Goal: Transaction & Acquisition: Obtain resource

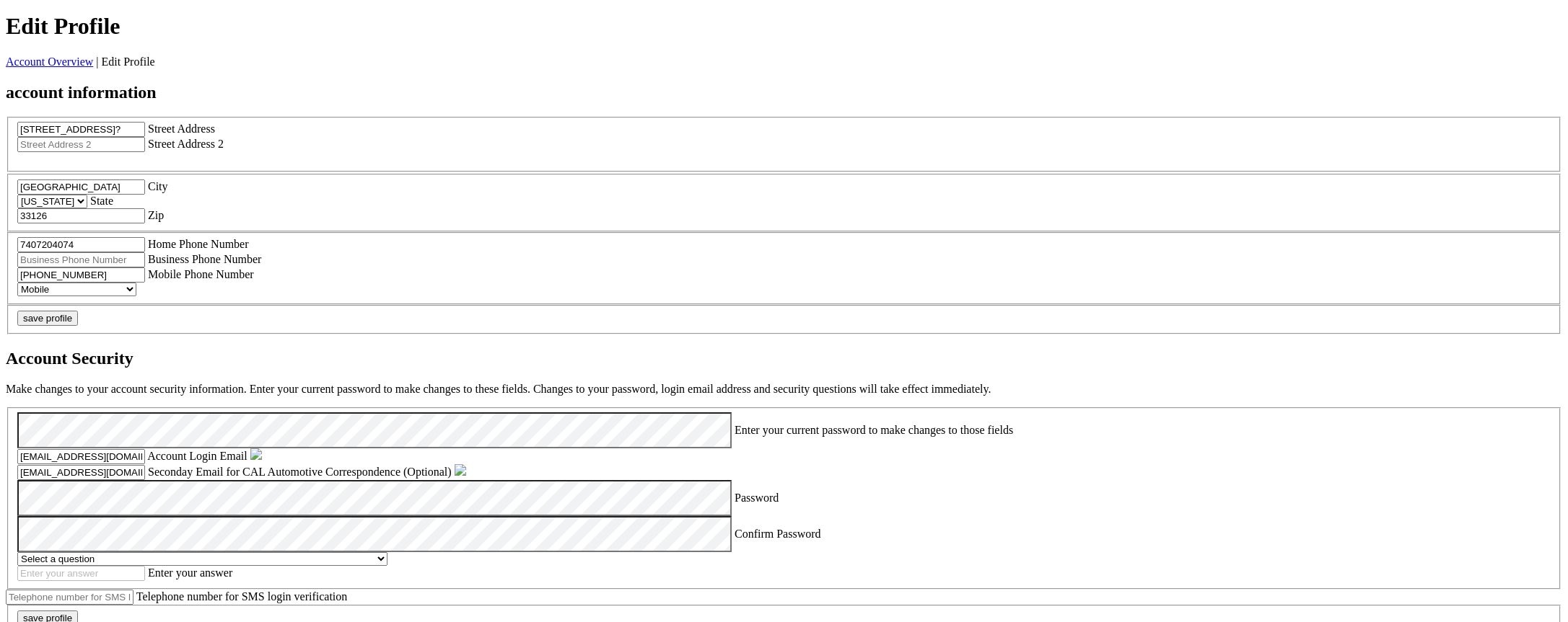
scroll to position [346, 0]
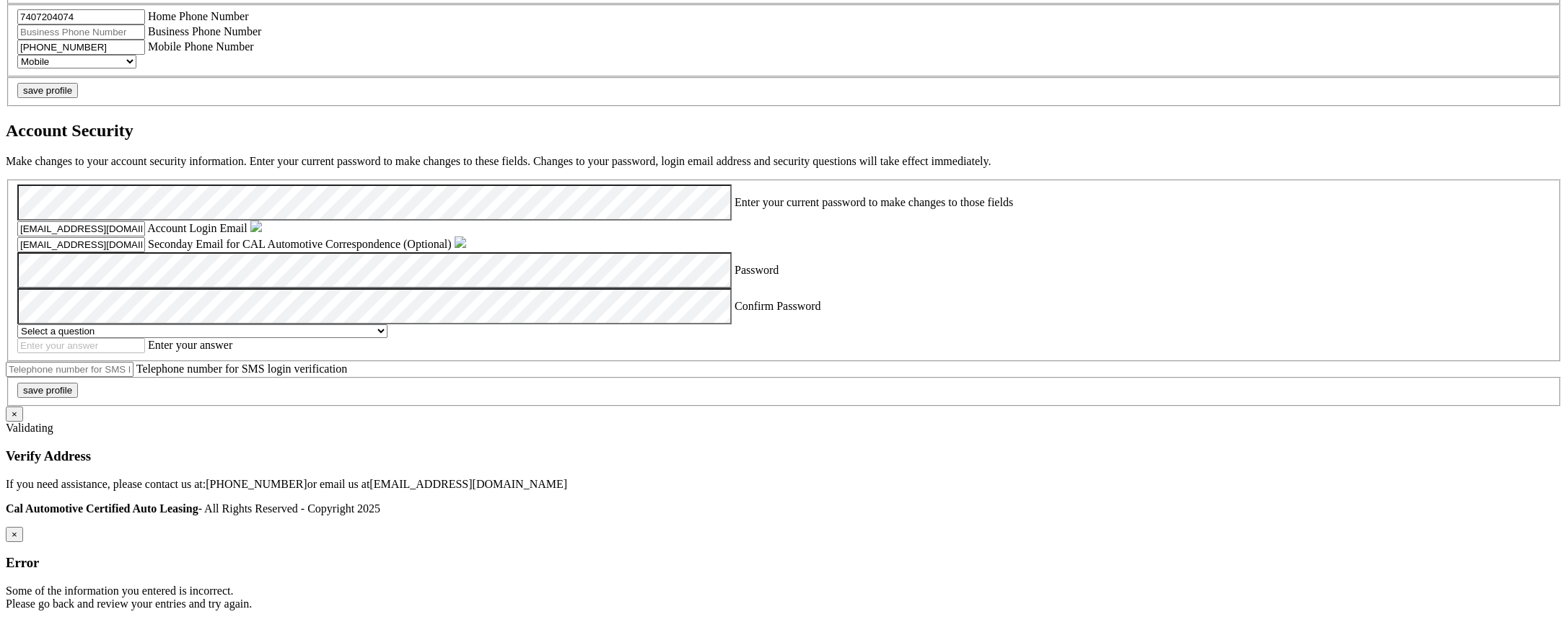
scroll to position [519, 0]
click at [314, 338] on section "Account Overview | Edit Profile account information [STREET_ADDRESS]? Street Ad…" at bounding box center [784, 146] width 1557 height 637
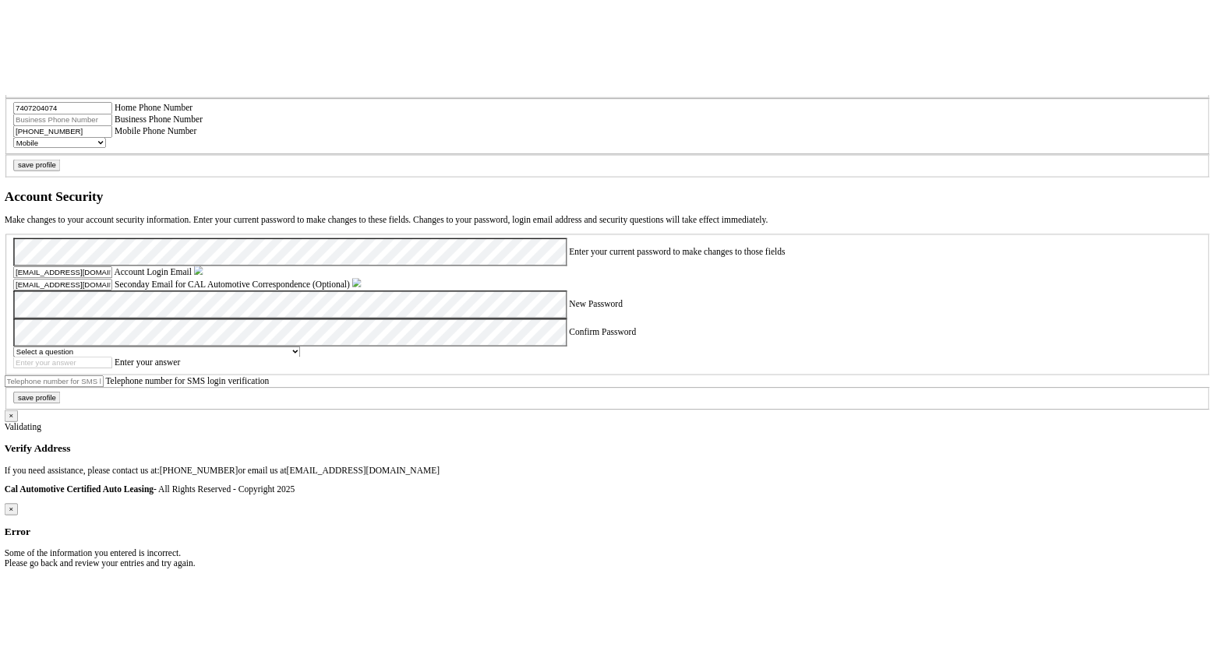
scroll to position [655, 0]
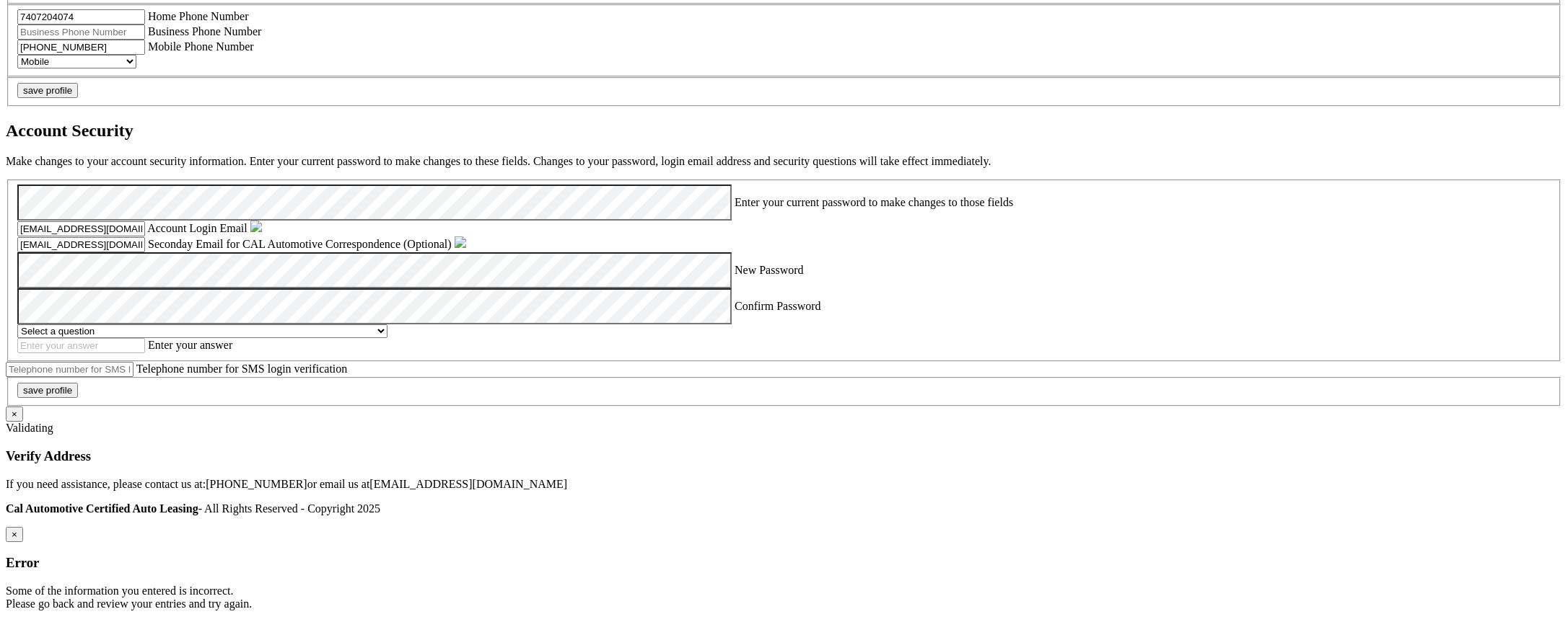
click at [1299, 465] on section "Account Overview | Edit Profile account information [STREET_ADDRESS]? Street Ad…" at bounding box center [784, 146] width 1557 height 637
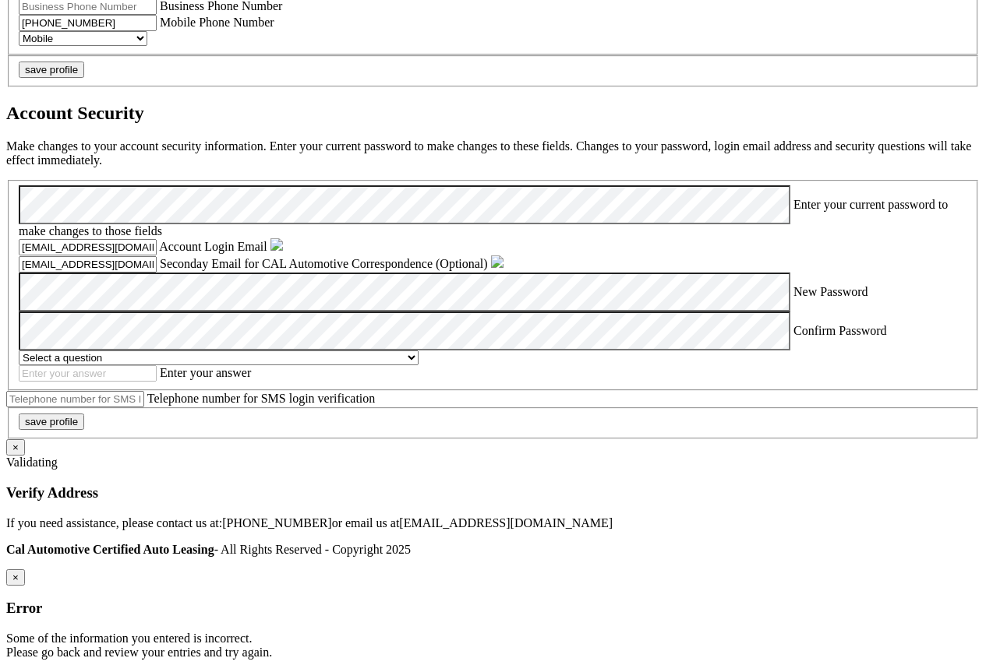
click at [313, 103] on h2 "Account Security" at bounding box center [492, 113] width 973 height 21
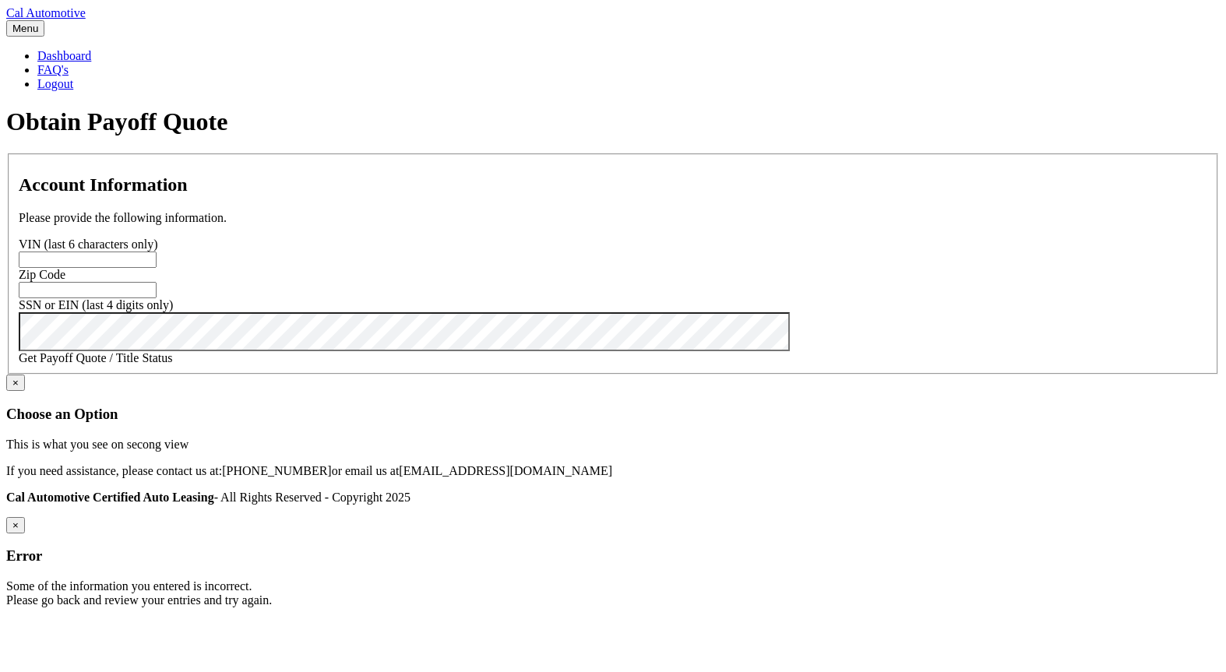
click at [157, 268] on input "text" at bounding box center [88, 260] width 138 height 16
paste input "201093"
type input "201093"
paste input "33437"
type input "33437"
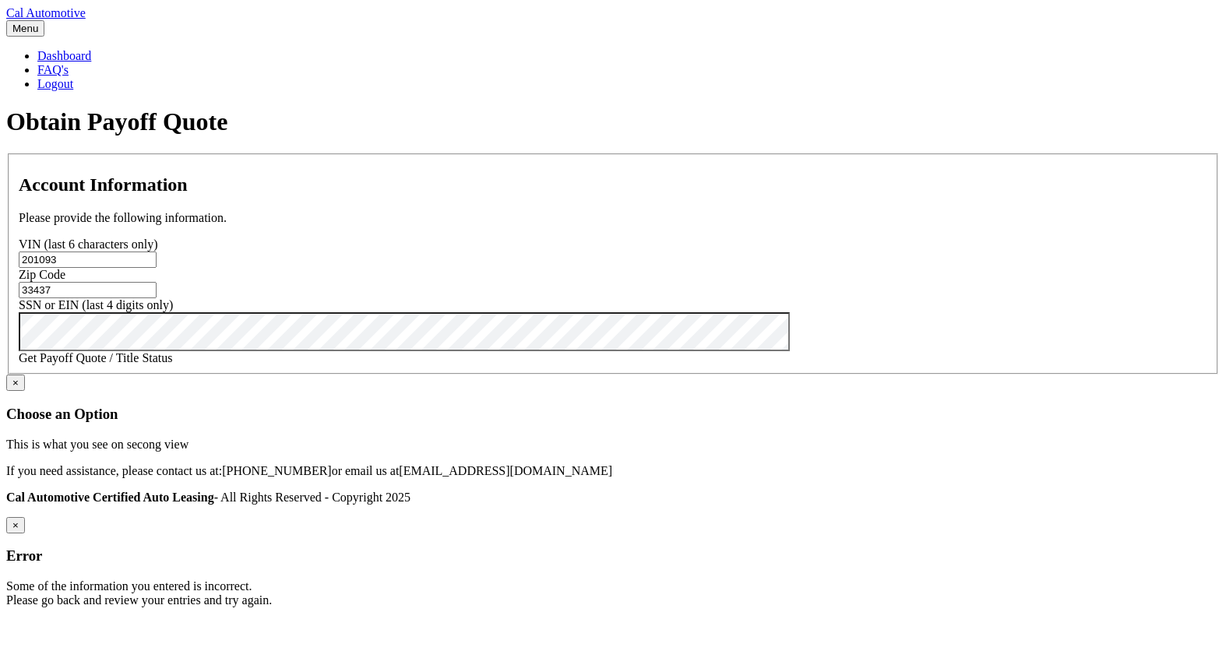
click at [173, 365] on link "Get Payoff Quote / Title Status" at bounding box center [96, 357] width 154 height 13
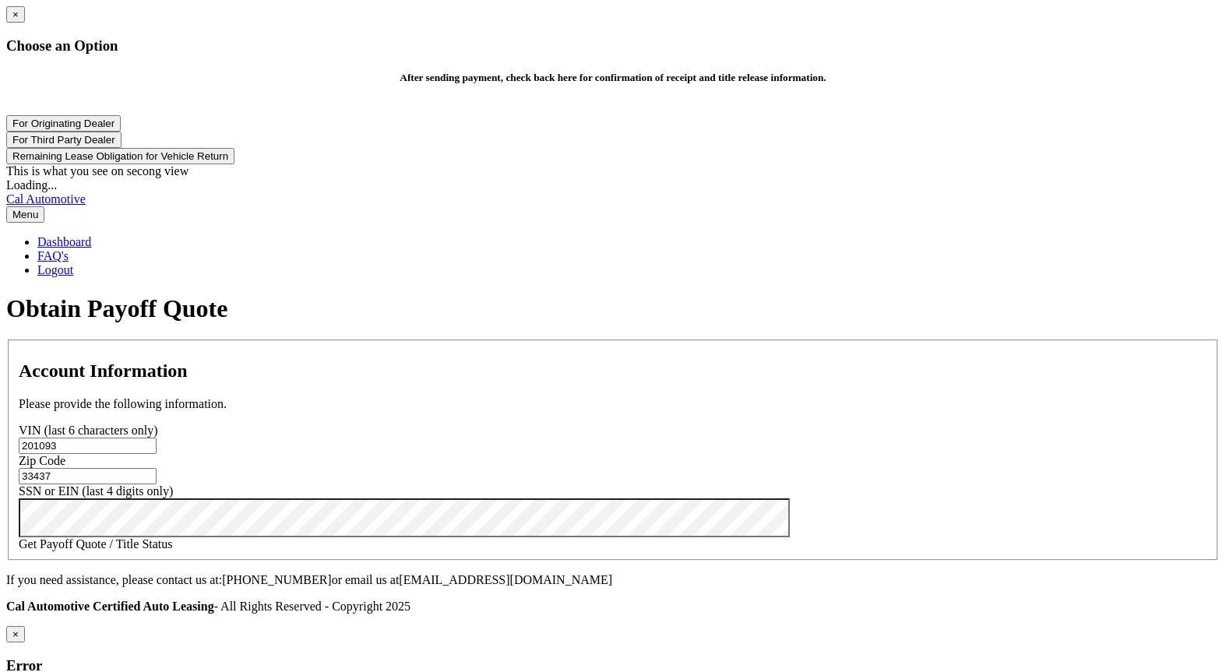
click at [121, 132] on button "For Originating Dealer" at bounding box center [63, 123] width 115 height 16
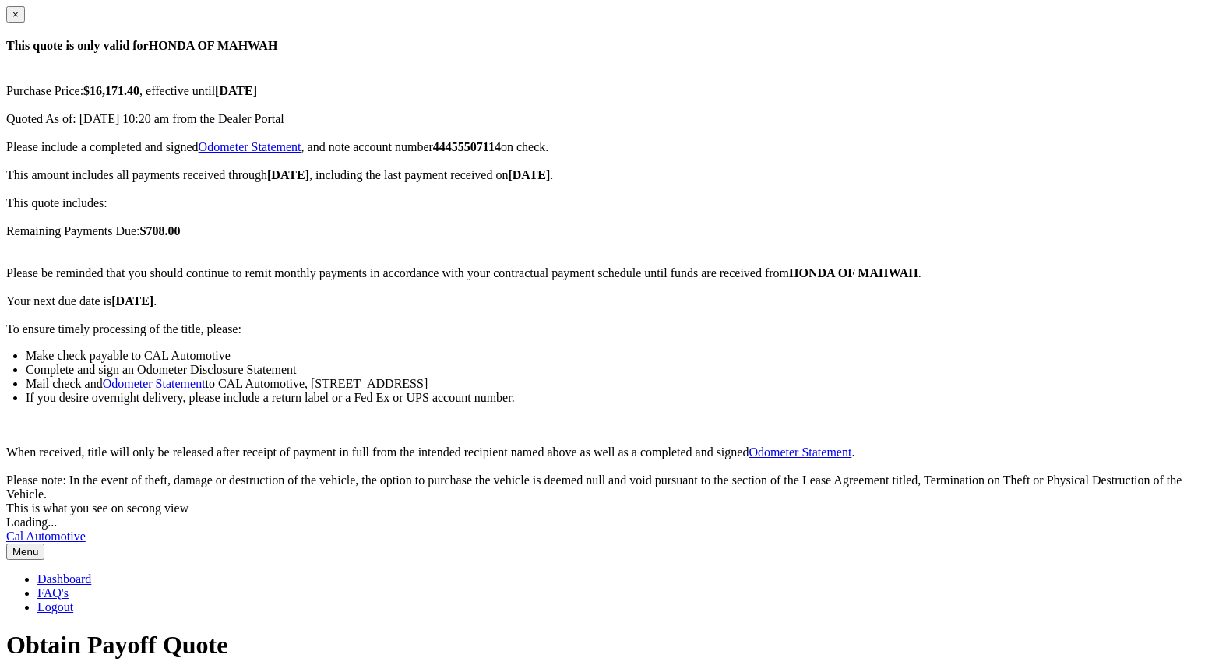
click at [25, 23] on button "×" at bounding box center [15, 14] width 19 height 16
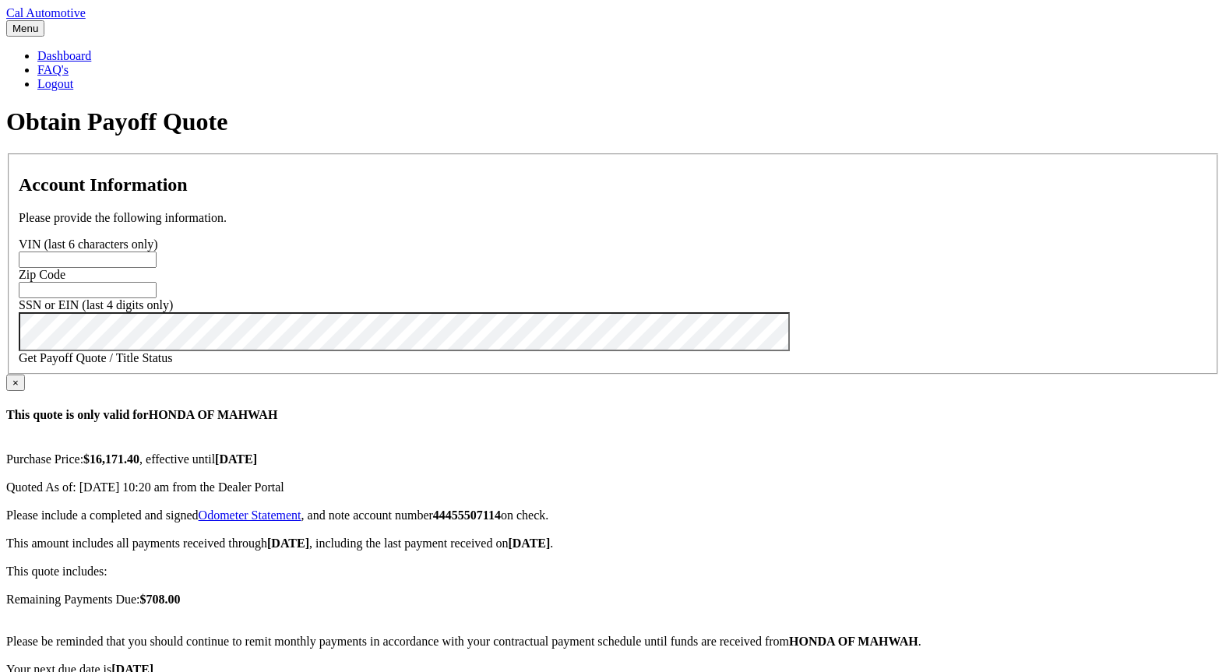
click at [1152, 506] on section "Account Information Please provide the following information. VIN (last 6 chara…" at bounding box center [613, 519] width 1214 height 731
click at [157, 268] on input "text" at bounding box center [88, 260] width 138 height 16
paste input "201093"
type input "201093"
paste input "33437"
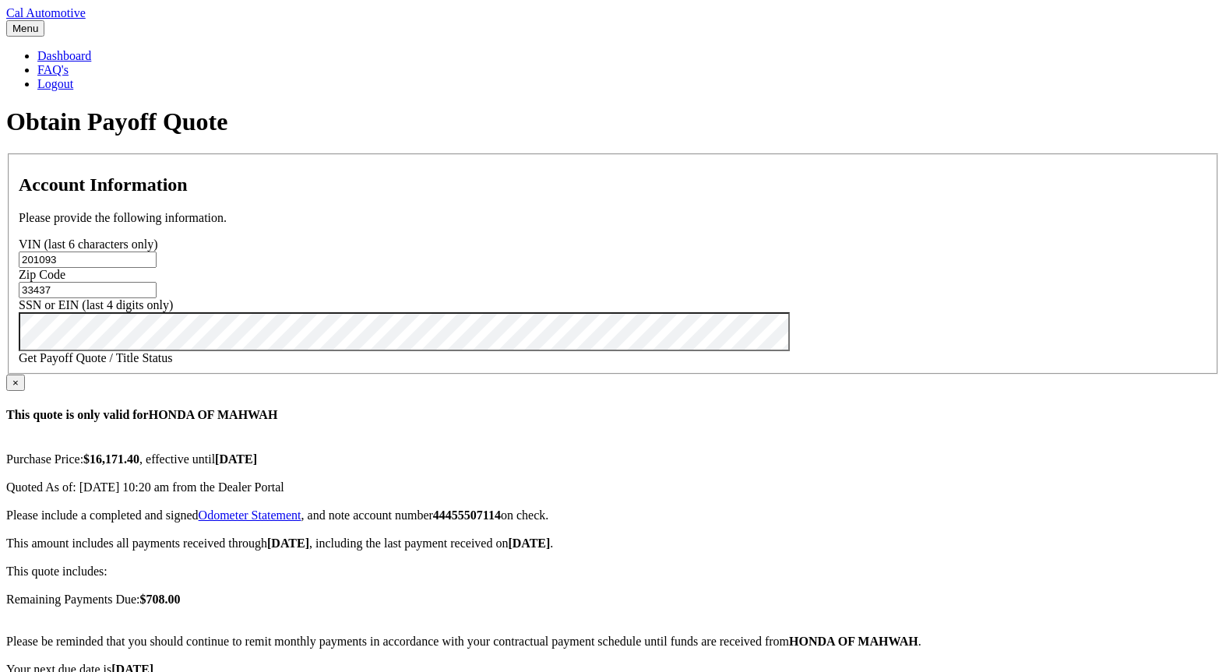
type input "33437"
click button "For Originating Dealer" at bounding box center [0, 0] width 0 height 0
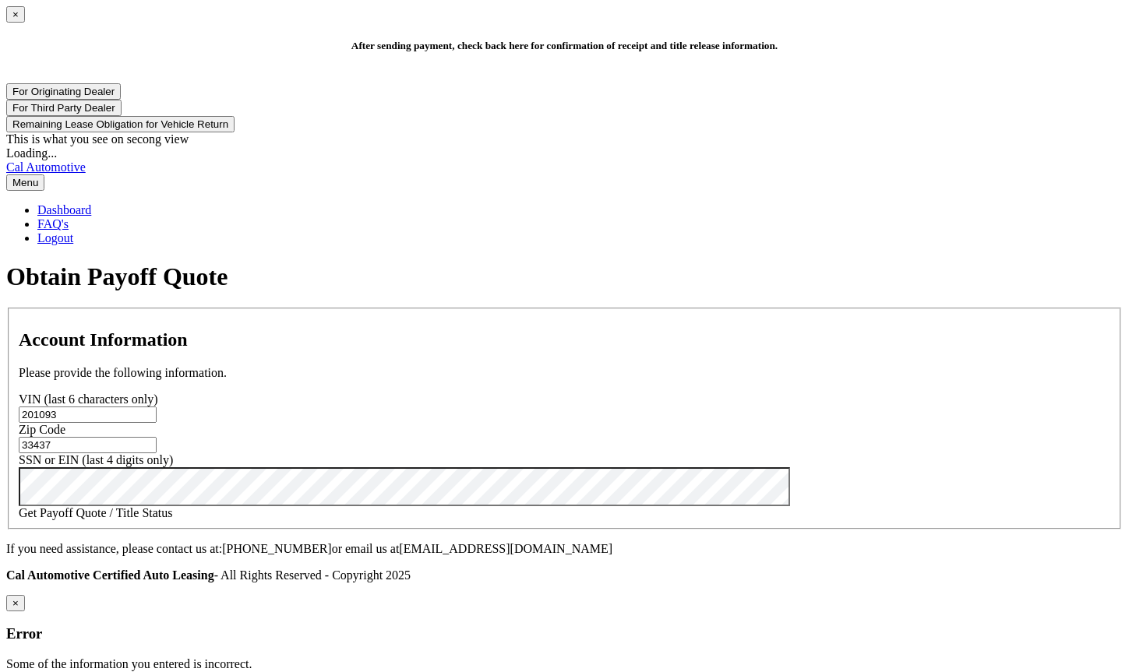
click at [121, 100] on button "For Originating Dealer" at bounding box center [63, 91] width 115 height 16
click at [25, 23] on button "×" at bounding box center [15, 14] width 19 height 16
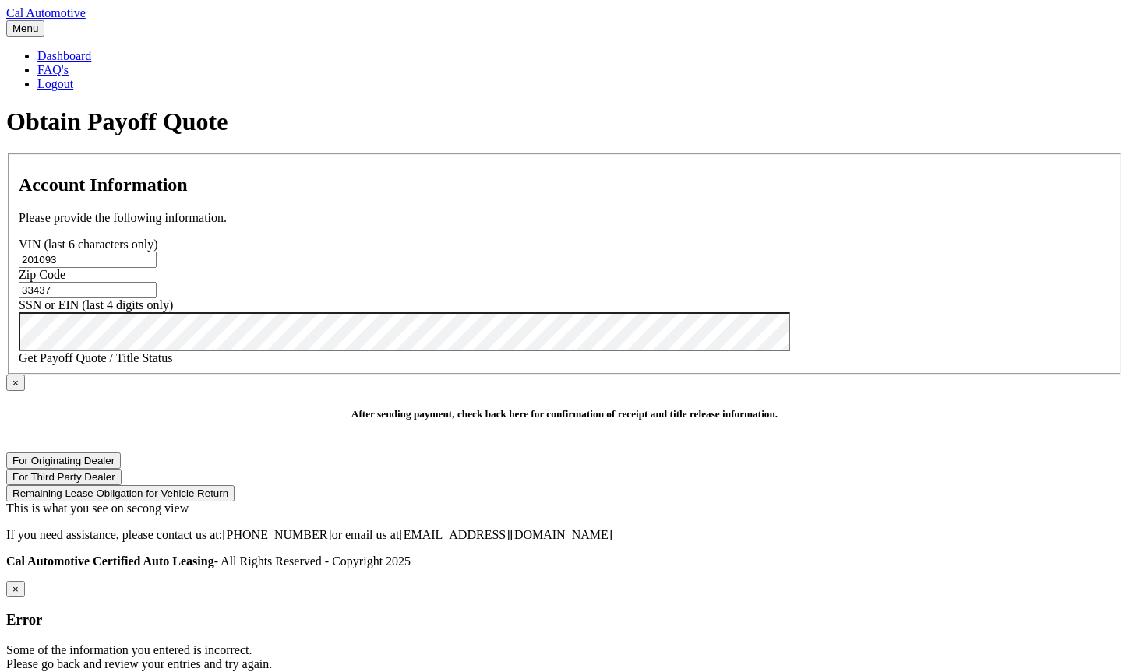
click at [86, 19] on link "Cal Automotive" at bounding box center [45, 12] width 79 height 13
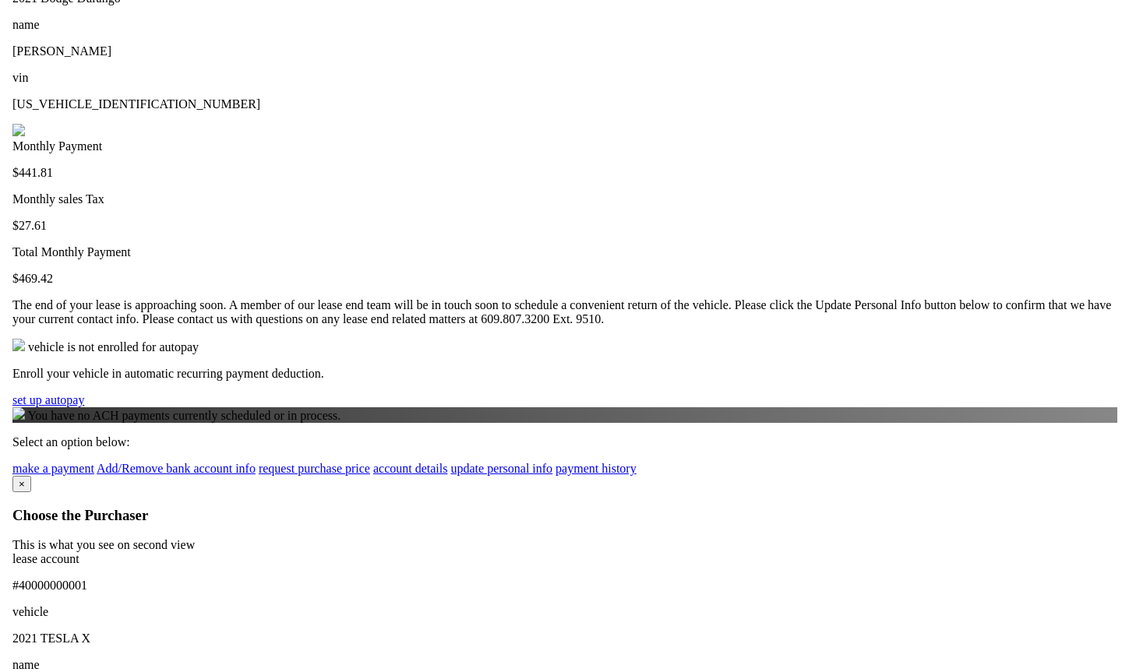
scroll to position [392, 0]
